Goal: Transaction & Acquisition: Purchase product/service

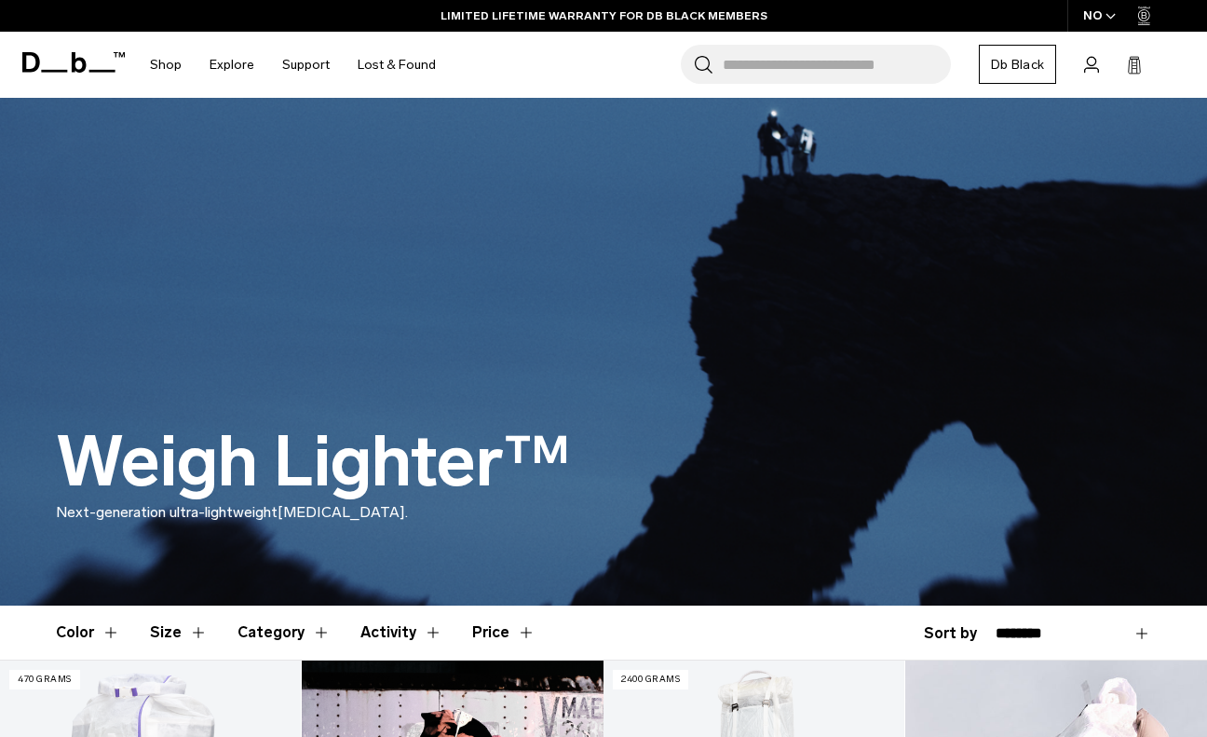
click at [1088, 10] on div "NO" at bounding box center [1099, 16] width 65 height 32
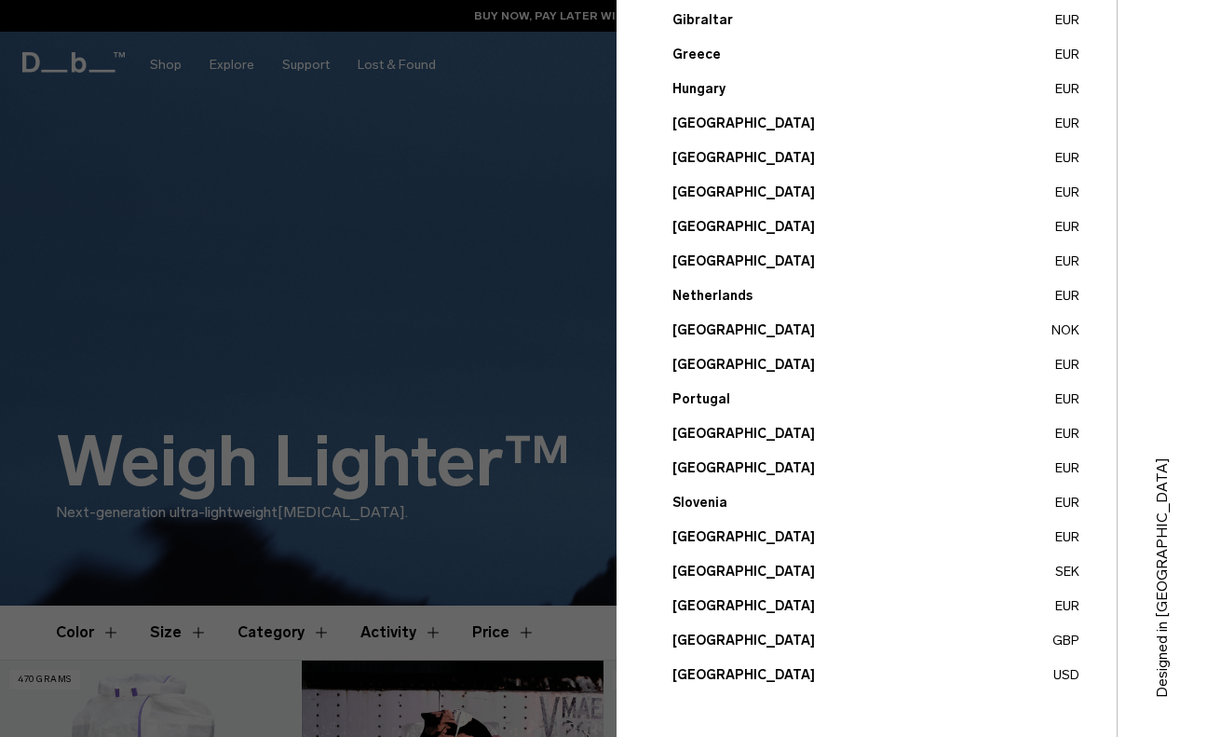
scroll to position [637, 0]
click at [693, 670] on button "[GEOGRAPHIC_DATA] USD" at bounding box center [876, 675] width 407 height 20
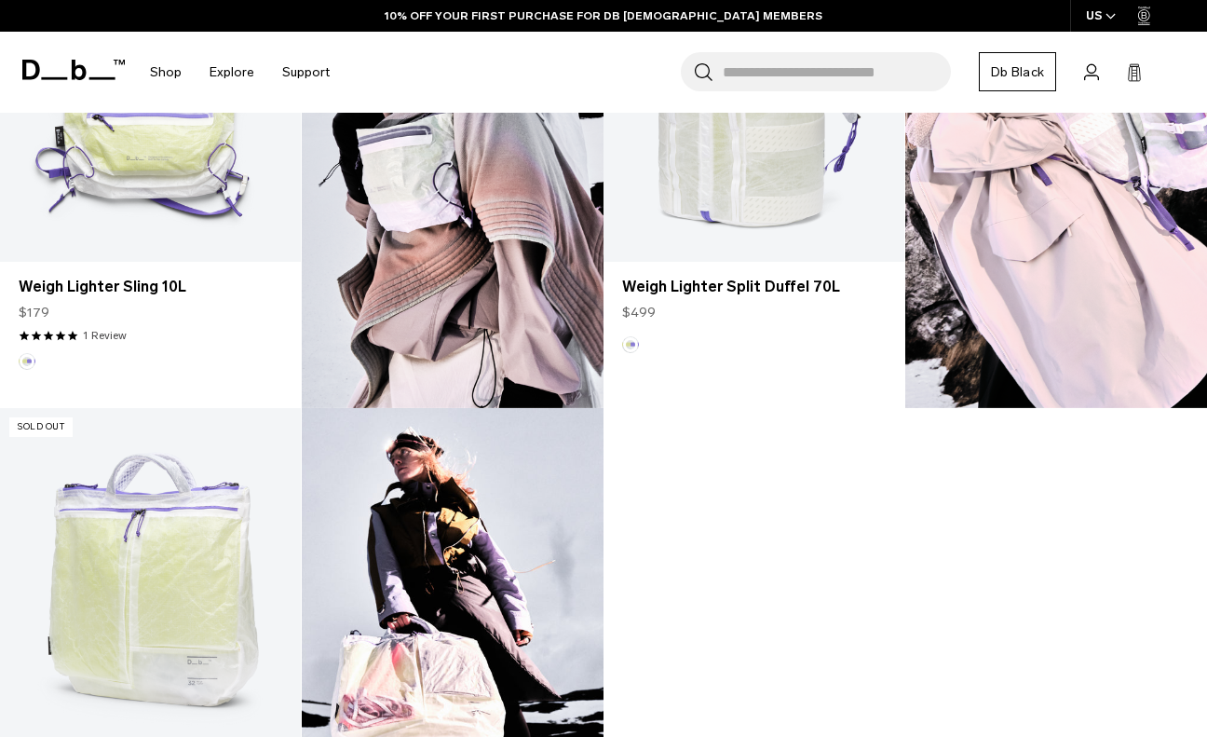
scroll to position [1430, 0]
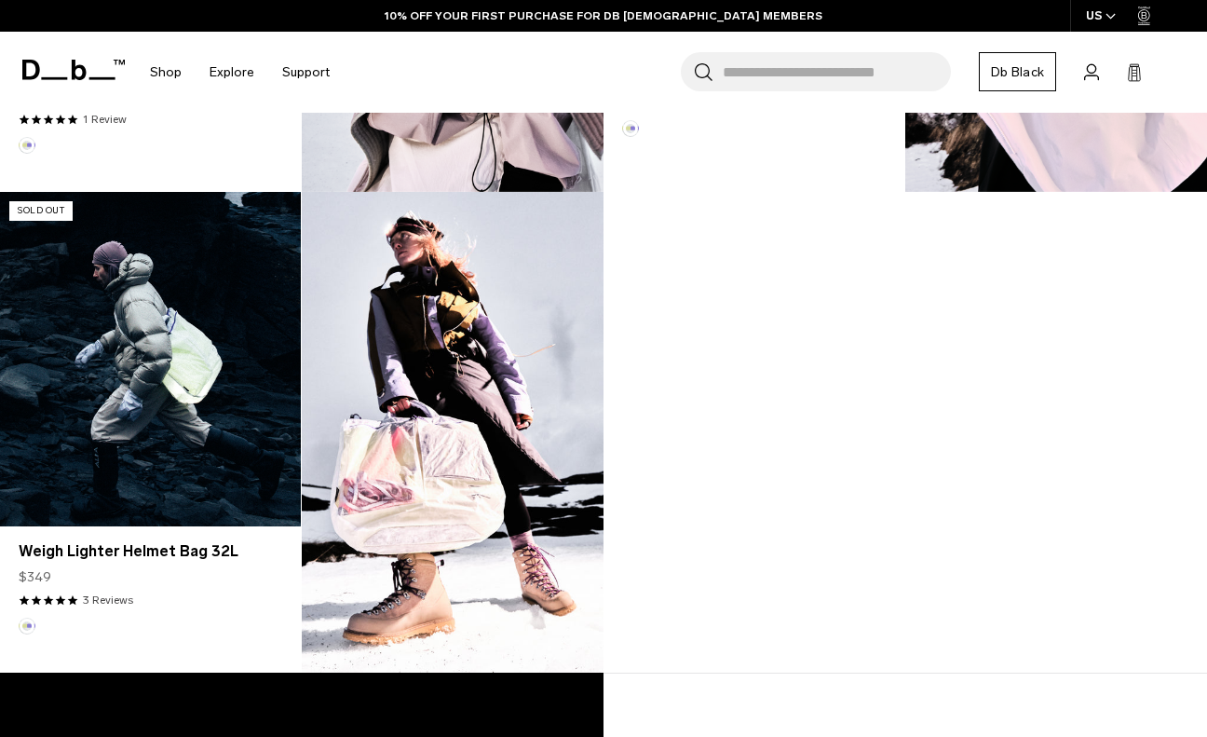
click at [153, 405] on link "Weigh Lighter Helmet Bag 32L" at bounding box center [150, 359] width 301 height 334
